Goal: Task Accomplishment & Management: Manage account settings

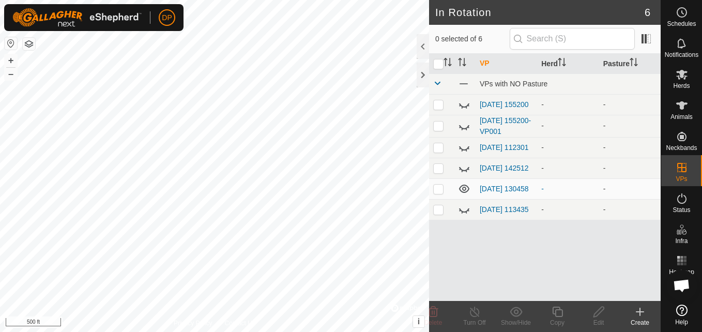
scroll to position [1076, 0]
click at [685, 106] on icon at bounding box center [682, 105] width 12 height 12
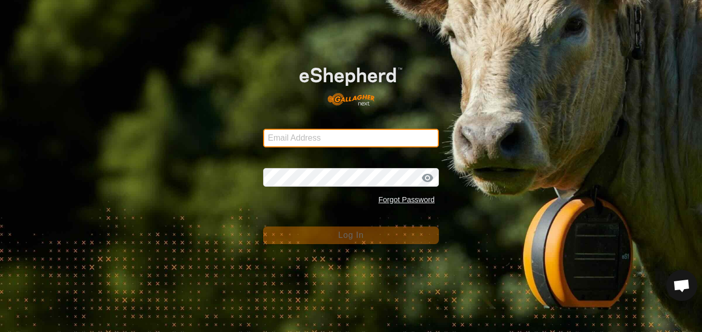
type input "dannypayne1950@yahoo.com"
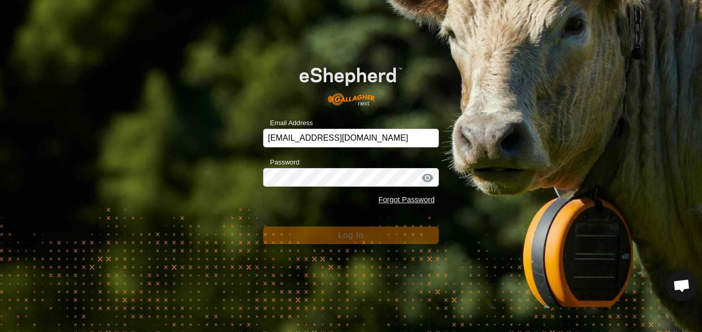
click at [426, 177] on div at bounding box center [428, 178] width 16 height 10
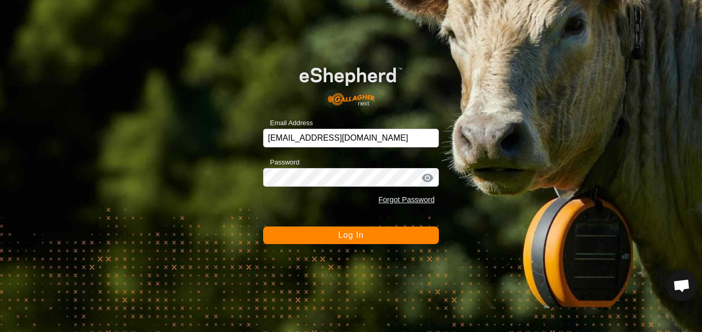
click at [426, 177] on div at bounding box center [428, 178] width 16 height 10
click at [409, 232] on button "Log In" at bounding box center [351, 235] width 176 height 18
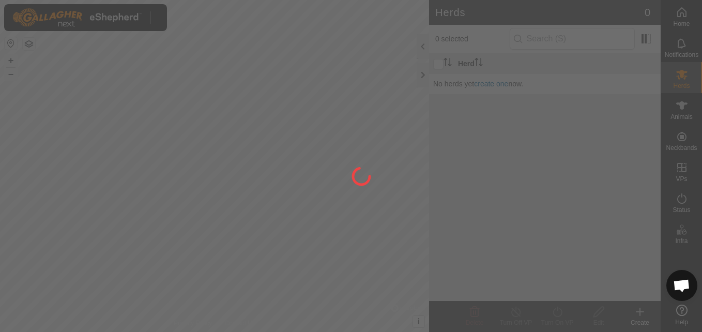
click at [425, 179] on div at bounding box center [351, 166] width 702 height 332
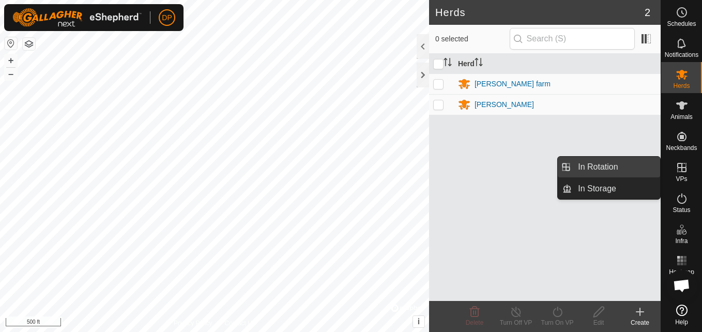
click at [655, 162] on link "In Rotation" at bounding box center [616, 167] width 88 height 21
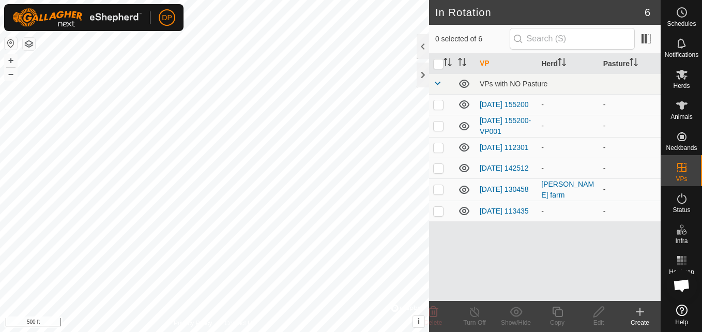
click at [463, 215] on icon at bounding box center [464, 211] width 10 height 8
click at [463, 167] on icon at bounding box center [464, 168] width 12 height 12
click at [462, 146] on icon at bounding box center [464, 147] width 10 height 8
click at [464, 126] on icon at bounding box center [464, 126] width 10 height 8
click at [460, 104] on icon at bounding box center [464, 104] width 10 height 8
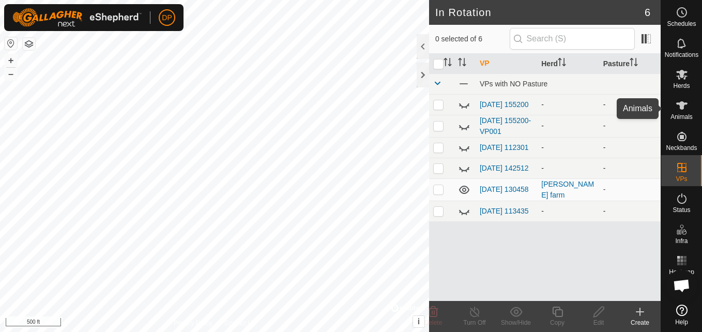
click at [682, 101] on icon at bounding box center [681, 105] width 11 height 8
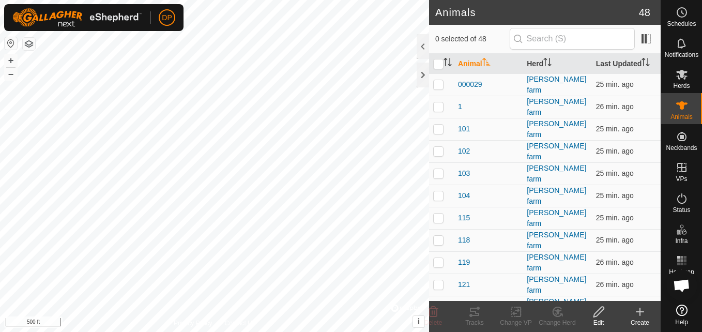
scroll to position [1076, 0]
